Goal: Register for event/course

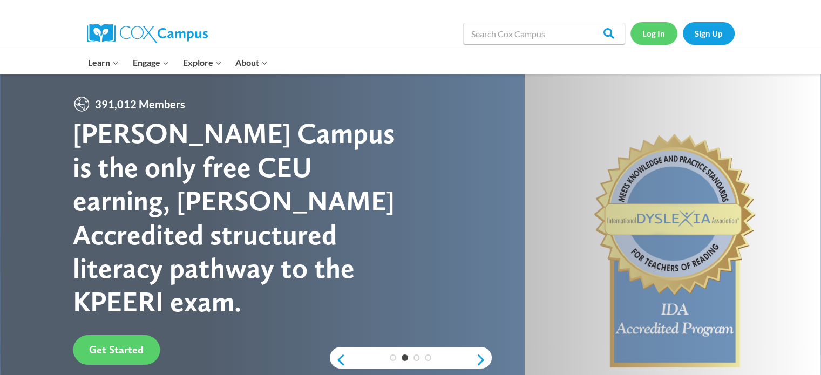
click at [645, 29] on link "Log In" at bounding box center [653, 33] width 47 height 22
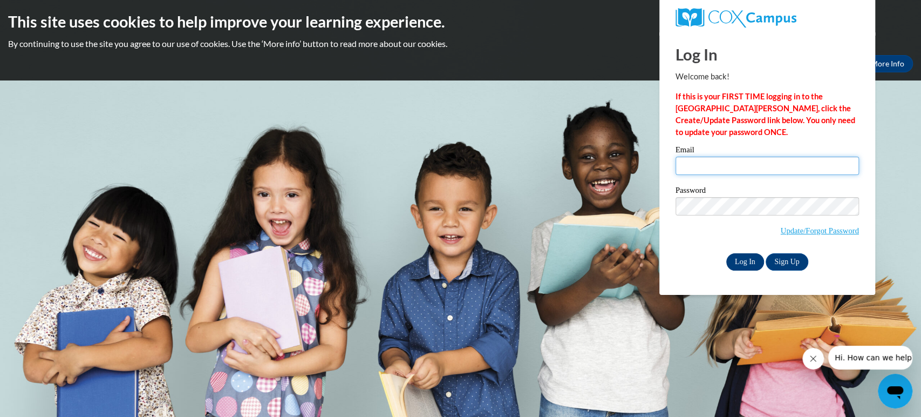
type input "ahartnel@kusd.edu"
click at [749, 257] on input "Log In" at bounding box center [745, 261] width 38 height 17
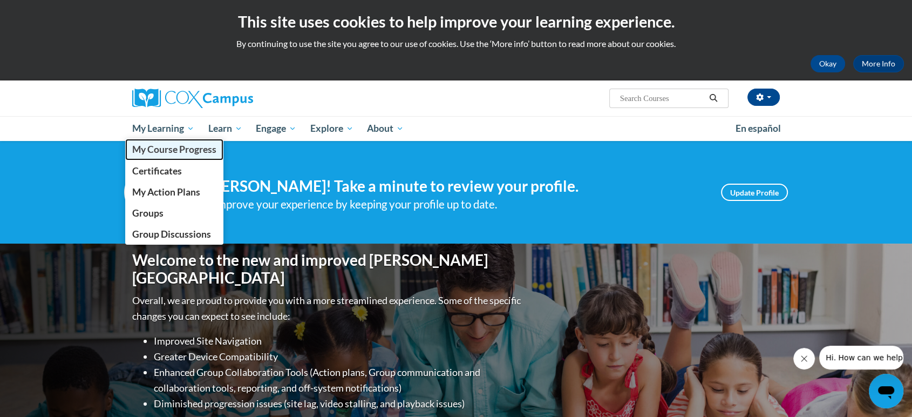
click at [170, 151] on span "My Course Progress" at bounding box center [174, 149] width 84 height 11
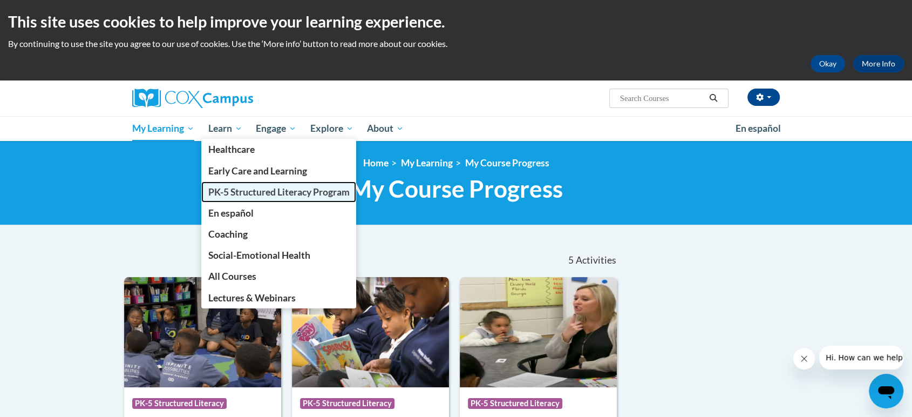
click at [268, 191] on span "PK-5 Structured Literacy Program" at bounding box center [278, 191] width 141 height 11
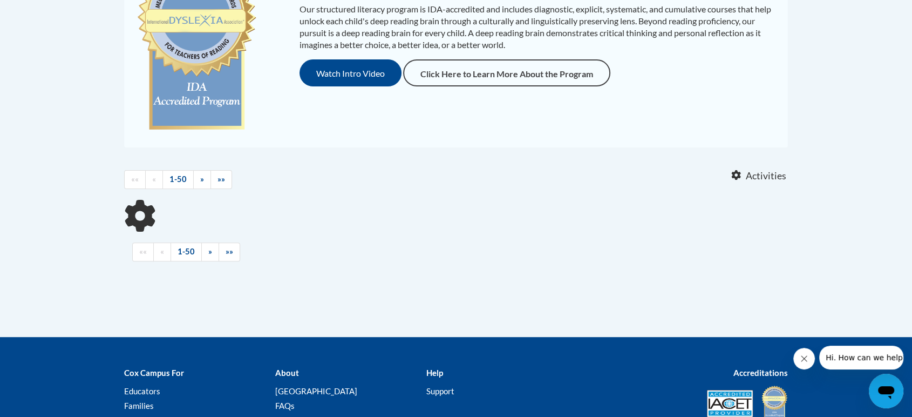
scroll to position [60, 0]
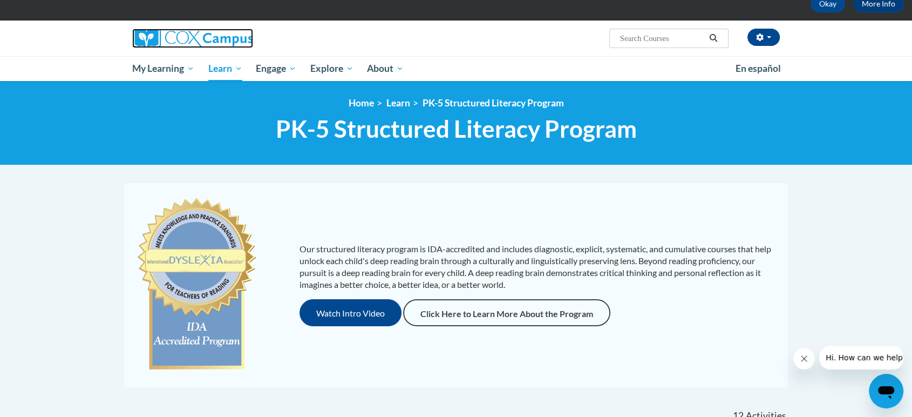
click at [149, 38] on img at bounding box center [192, 38] width 121 height 19
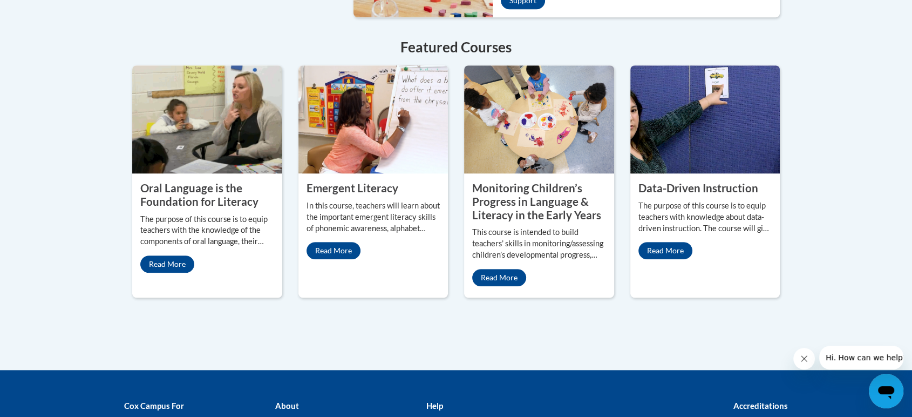
scroll to position [1019, 0]
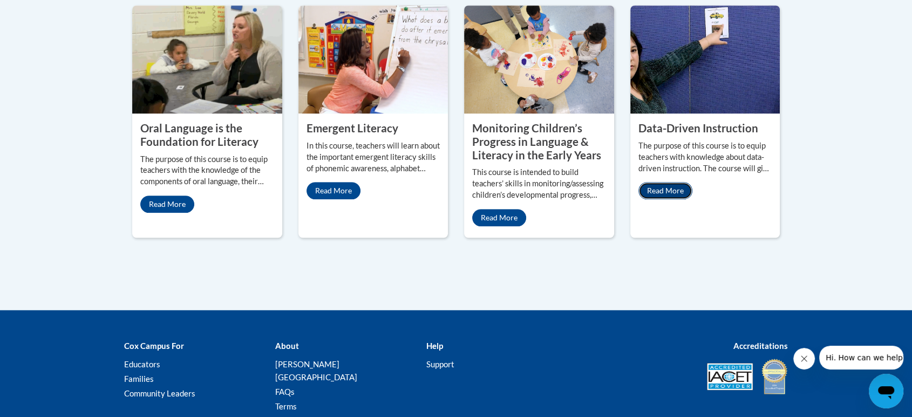
click at [654, 182] on link "Read More" at bounding box center [665, 190] width 54 height 17
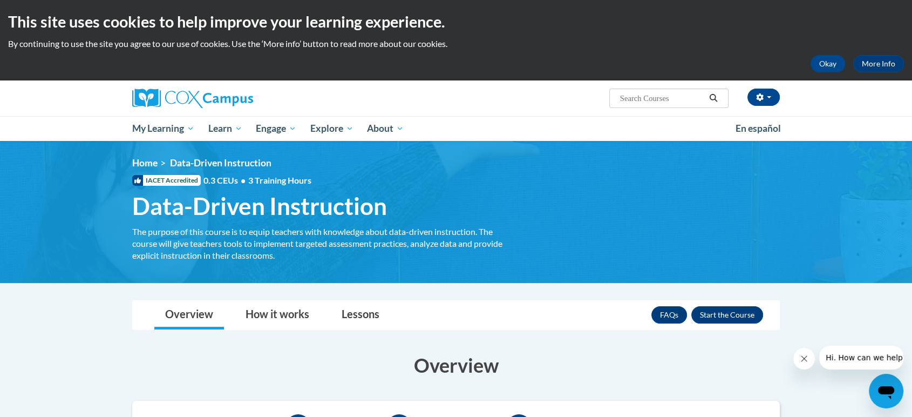
scroll to position [240, 0]
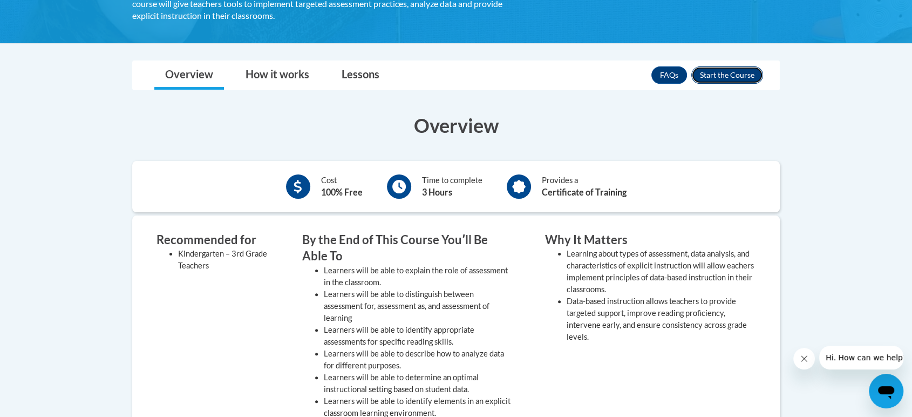
click at [729, 72] on button "Enroll" at bounding box center [727, 74] width 72 height 17
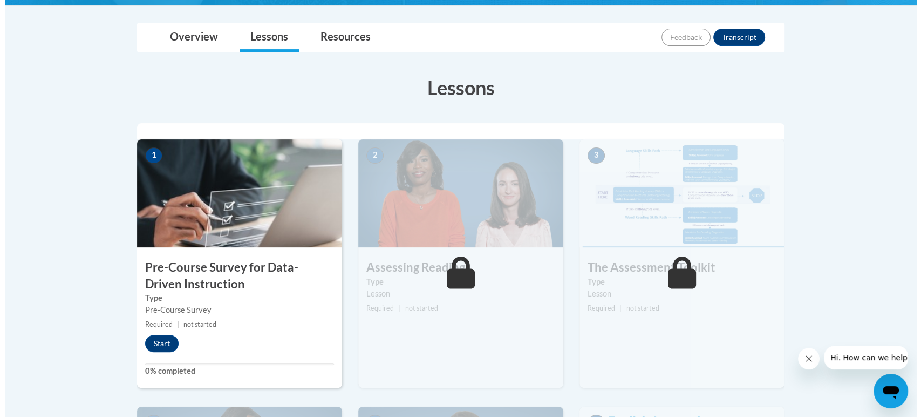
scroll to position [299, 0]
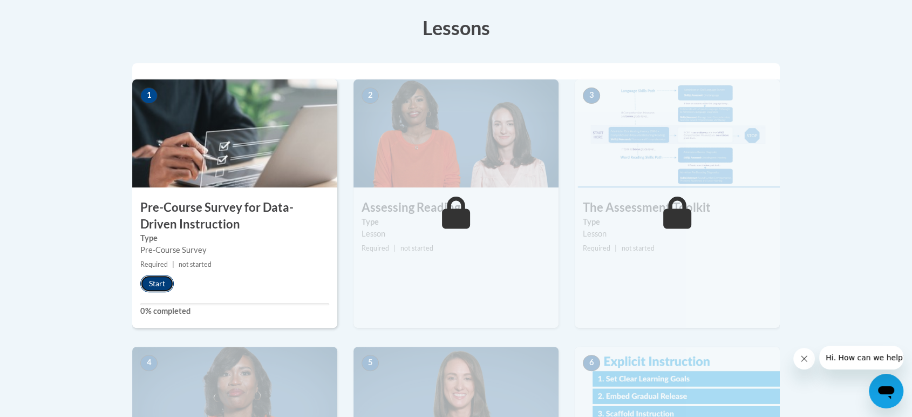
click at [155, 282] on button "Start" at bounding box center [156, 283] width 33 height 17
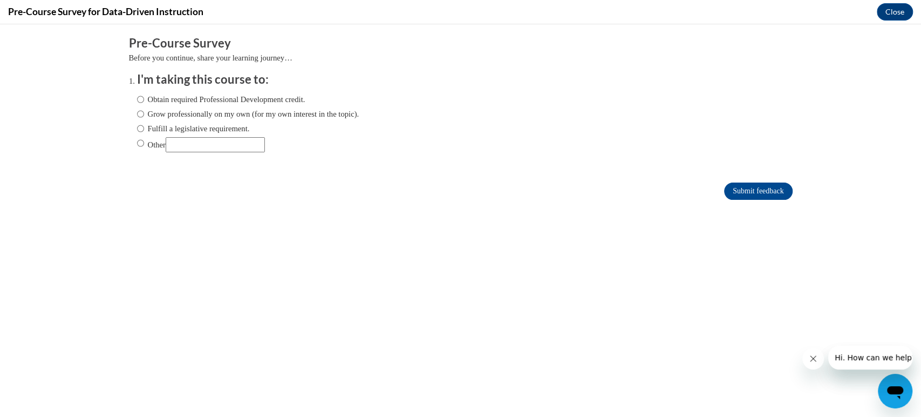
scroll to position [0, 0]
click at [137, 113] on input "Grow professionally on my own (for my own interest in the topic)." at bounding box center [140, 114] width 7 height 12
radio input "true"
click at [137, 114] on input "Grow professionally on my own (for my own interest in the topic)." at bounding box center [140, 114] width 7 height 12
click at [137, 128] on input "Fulfill a legislative requirement." at bounding box center [140, 128] width 7 height 12
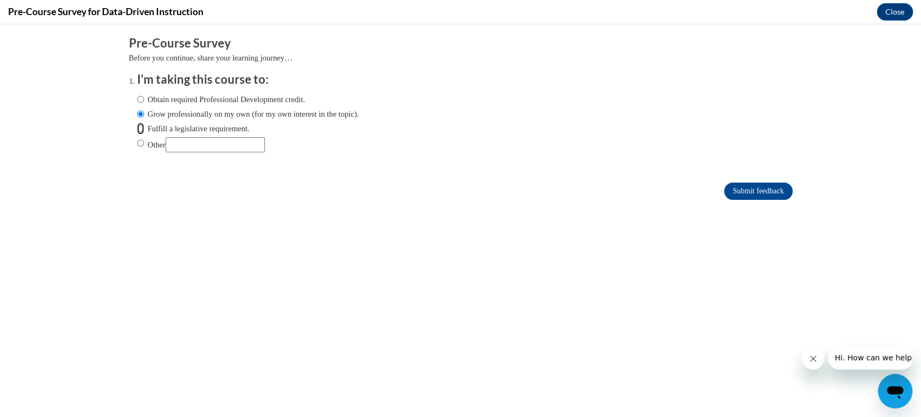
radio input "true"
click at [759, 180] on form "Pre-Course Survey Before you continue, share your learning journey… I'm taking …" at bounding box center [461, 123] width 664 height 176
click at [758, 185] on input "Submit feedback" at bounding box center [758, 190] width 68 height 17
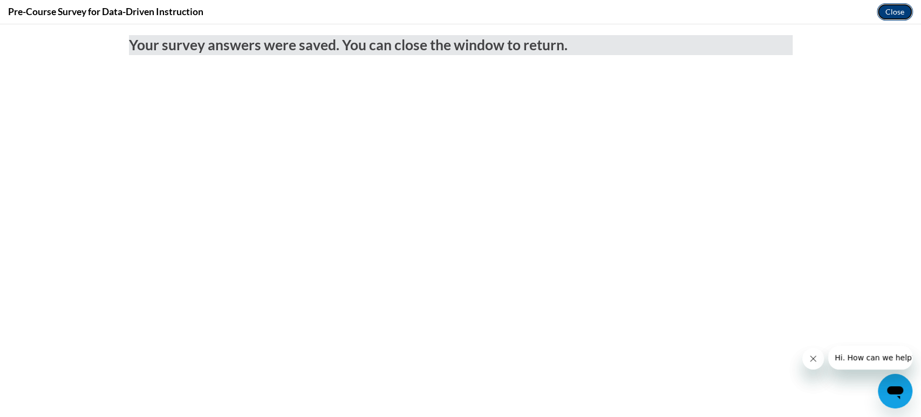
click at [899, 10] on button "Close" at bounding box center [895, 11] width 36 height 17
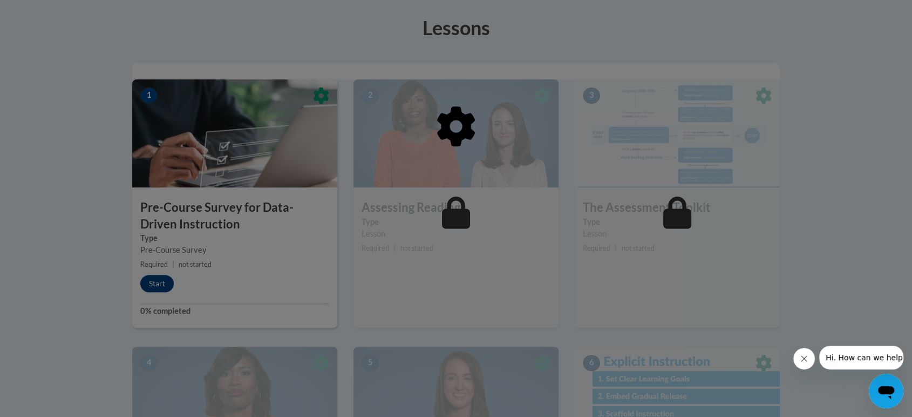
click at [807, 360] on icon "Close message from company" at bounding box center [804, 358] width 9 height 9
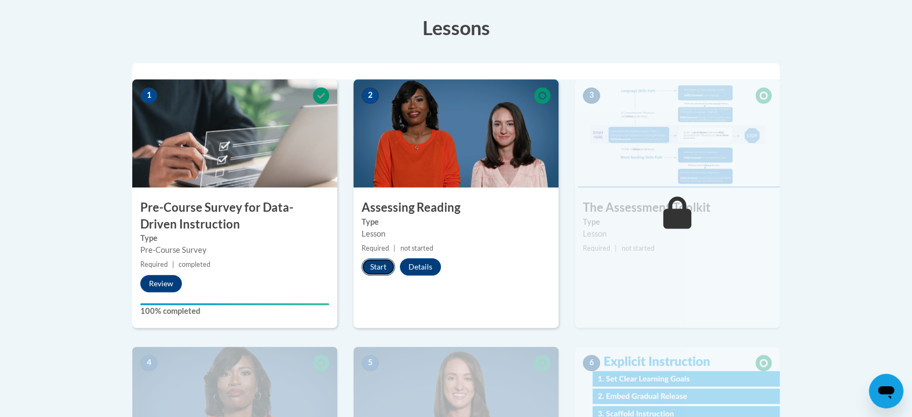
click at [383, 269] on button "Start" at bounding box center [377, 266] width 33 height 17
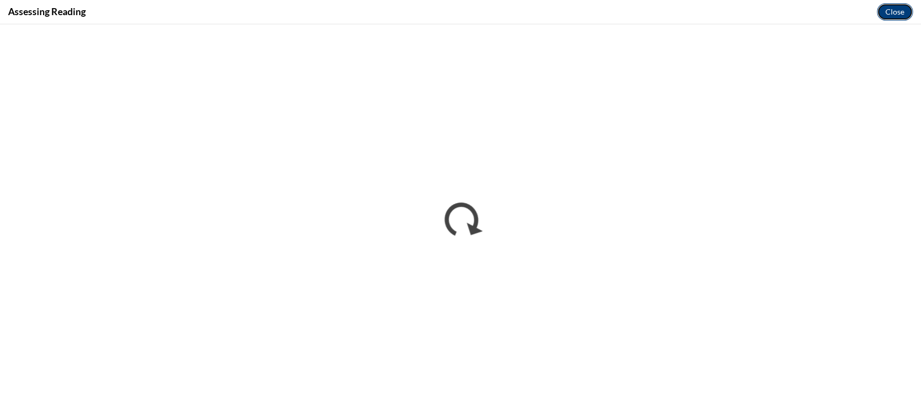
click at [910, 12] on button "Close" at bounding box center [895, 11] width 36 height 17
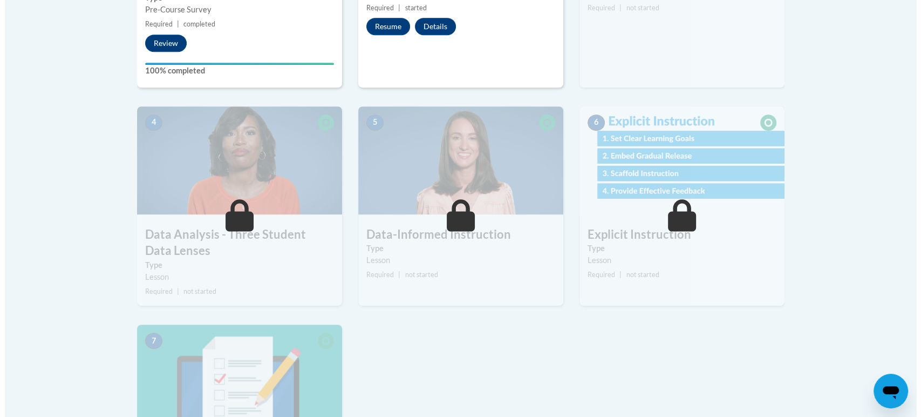
scroll to position [419, 0]
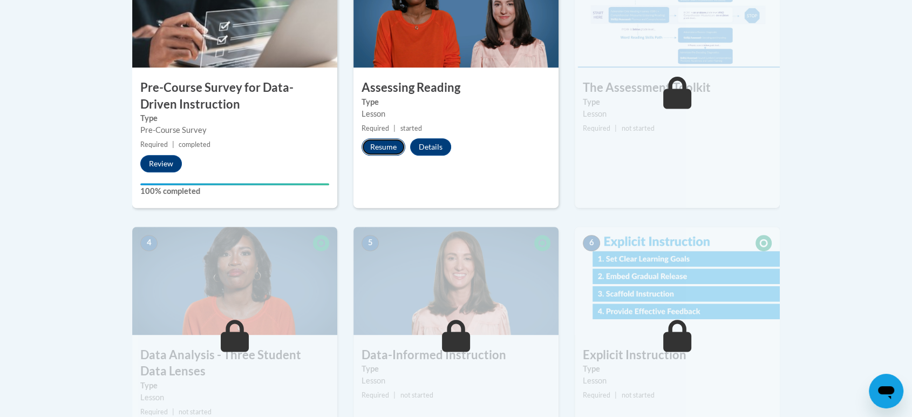
click at [399, 149] on button "Resume" at bounding box center [383, 146] width 44 height 17
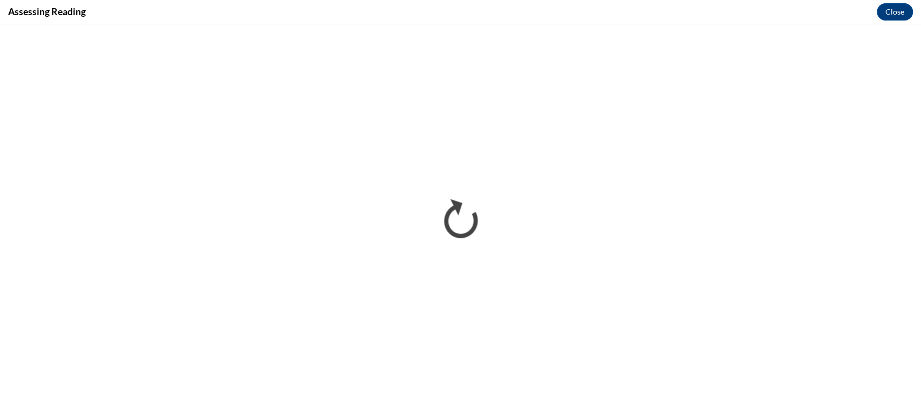
scroll to position [0, 0]
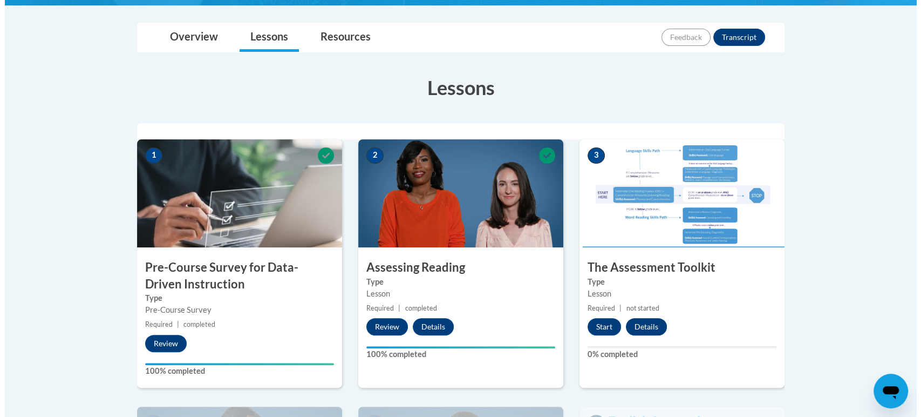
scroll to position [299, 0]
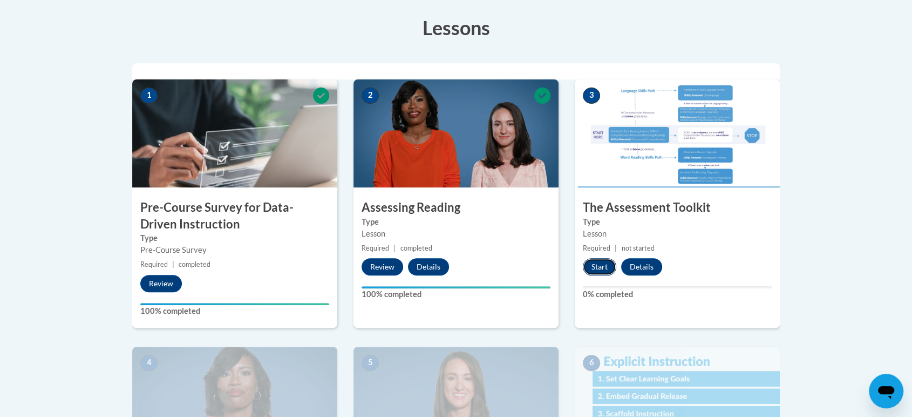
click at [604, 265] on button "Start" at bounding box center [599, 266] width 33 height 17
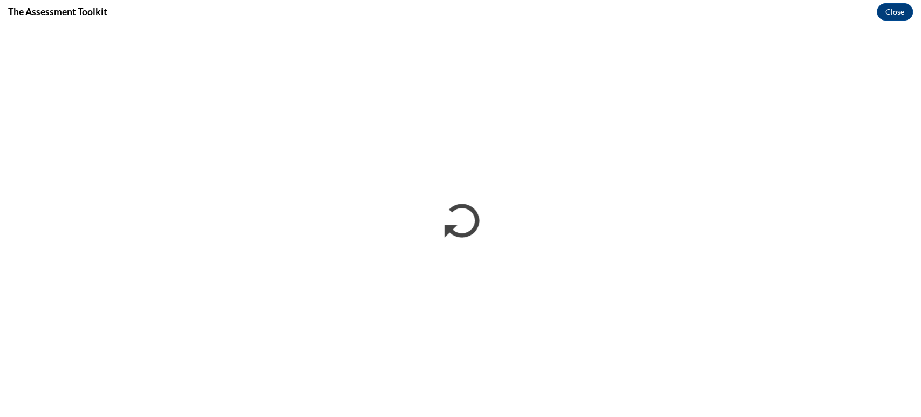
scroll to position [0, 0]
